Goal: Navigation & Orientation: Find specific page/section

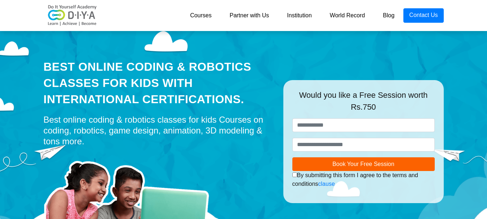
click at [197, 16] on link "Courses" at bounding box center [201, 15] width 40 height 14
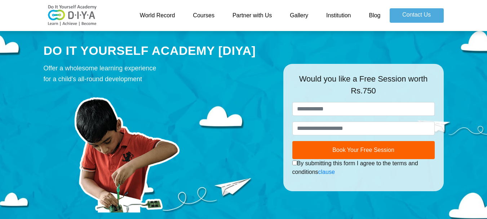
click at [203, 16] on link "Courses" at bounding box center [204, 15] width 40 height 14
click at [369, 15] on link "Blog" at bounding box center [375, 15] width 30 height 14
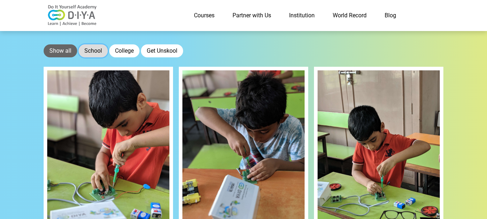
click at [88, 47] on button "School" at bounding box center [93, 50] width 29 height 13
